Goal: Task Accomplishment & Management: Use online tool/utility

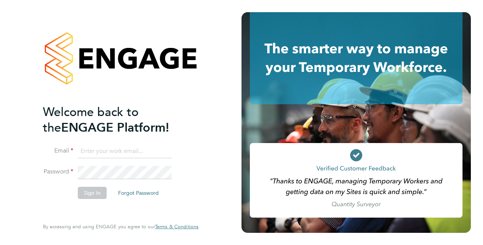
type input "diane.goulding@justice.gov.uk"
click at [91, 196] on button "Sign In" at bounding box center [92, 193] width 29 height 12
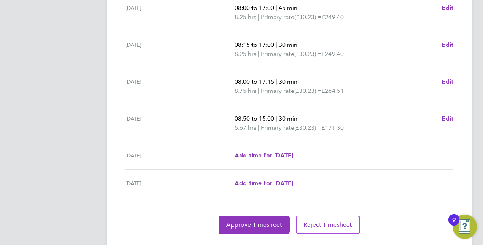
scroll to position [278, 0]
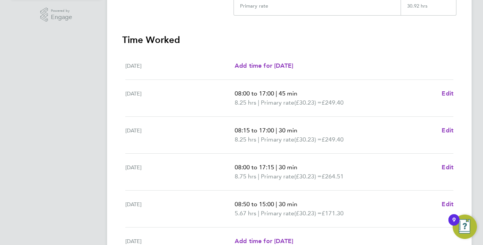
scroll to position [191, 0]
